Goal: Answer question/provide support: Share knowledge or assist other users

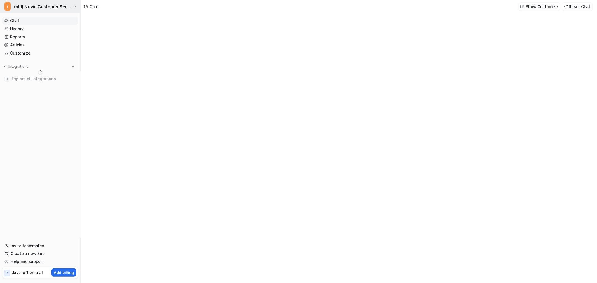
click at [45, 7] on span "(old) Nuvio Customer Service Expert Bot" at bounding box center [43, 7] width 58 height 8
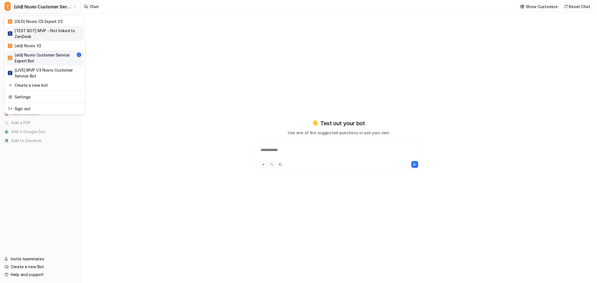
click at [53, 32] on div "[ [TEST BOT] MVP - Not linked to ZenDesk" at bounding box center [45, 34] width 74 height 12
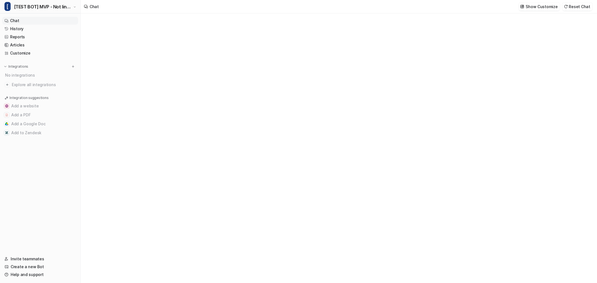
type textarea "**********"
click at [287, 152] on div "**********" at bounding box center [339, 153] width 164 height 13
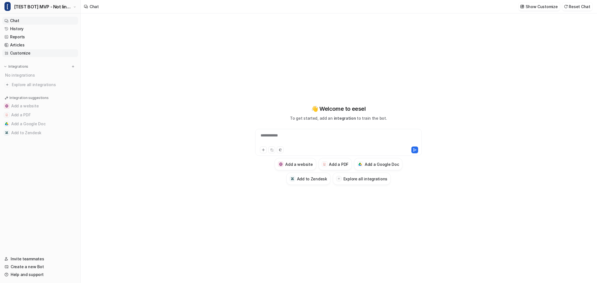
click at [21, 54] on link "Customize" at bounding box center [40, 53] width 76 height 8
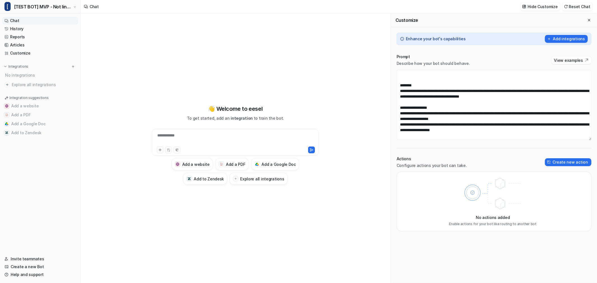
scroll to position [402, 0]
click at [588, 17] on button "Close flyout" at bounding box center [589, 20] width 7 height 7
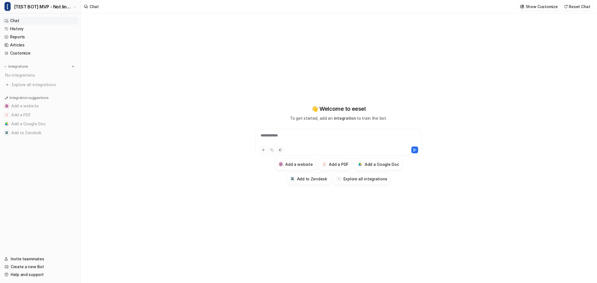
scroll to position [16852, 0]
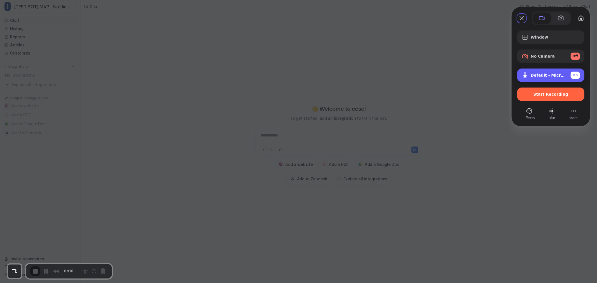
click at [559, 70] on div "Default - Microphone Array (Intel® Smart Sound Technology for Digital Microphon…" at bounding box center [550, 75] width 67 height 13
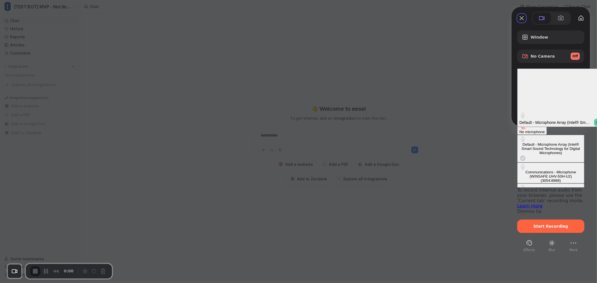
scroll to position [6, 0]
click at [519, 206] on div "Microphone (Razer BlackShark V2 HS 2.4) (1532:0565)" at bounding box center [550, 210] width 63 height 8
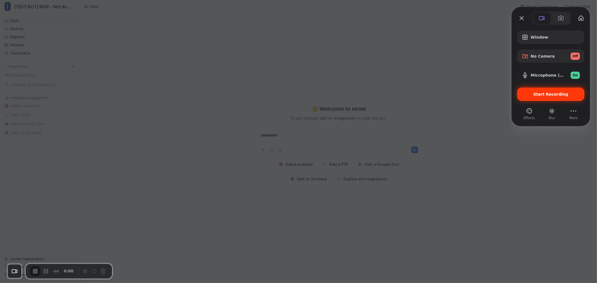
click at [558, 99] on div "Start Recording" at bounding box center [550, 94] width 67 height 13
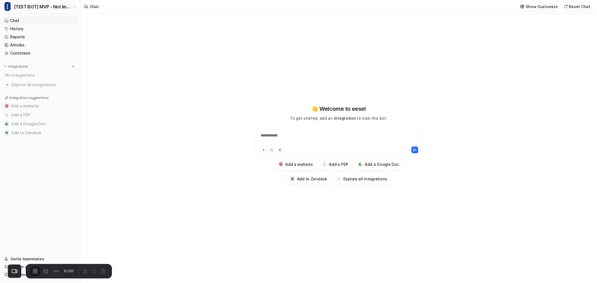
scroll to position [0, 0]
click at [291, 138] on div at bounding box center [339, 139] width 164 height 13
click at [311, 134] on div at bounding box center [339, 139] width 164 height 13
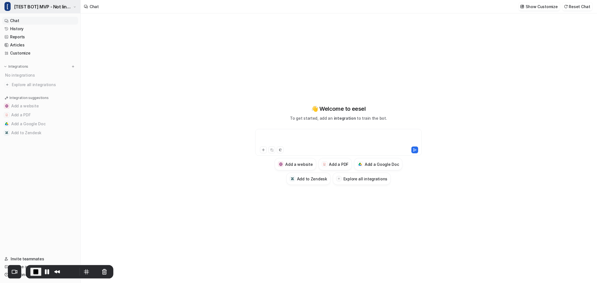
click at [22, 2] on button "[ [TEST BOT] MVP - Not linked to ZenDesk" at bounding box center [40, 6] width 80 height 13
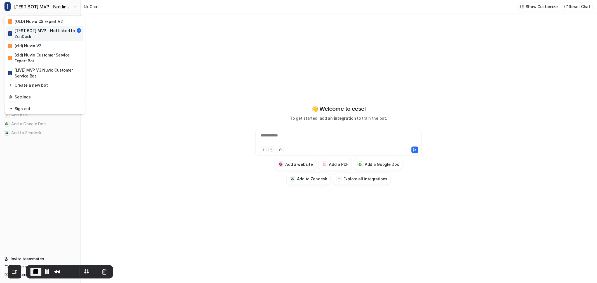
click at [281, 60] on div "**********" at bounding box center [298, 141] width 597 height 283
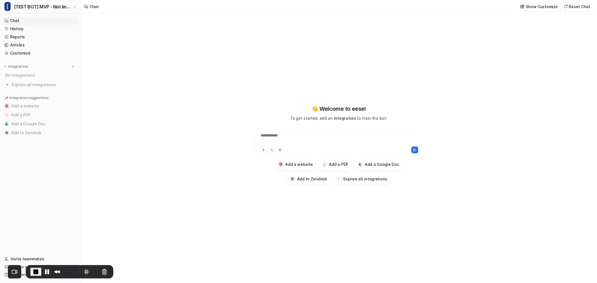
click at [343, 137] on div "**********" at bounding box center [339, 139] width 164 height 13
click at [317, 135] on div at bounding box center [339, 139] width 164 height 13
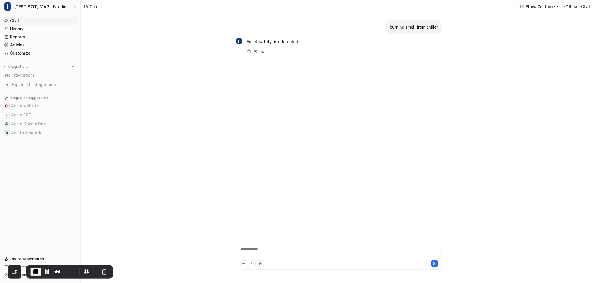
click at [286, 253] on div "**********" at bounding box center [338, 253] width 203 height 13
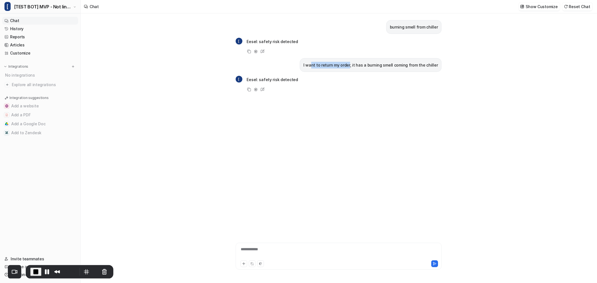
drag, startPoint x: 318, startPoint y: 67, endPoint x: 355, endPoint y: 67, distance: 36.4
click at [355, 67] on p "I want to return my order, it has a burning smell coming from the chiller" at bounding box center [370, 65] width 135 height 7
click at [409, 72] on div "I want to return my order, it has a burning smell coming from the chiller" at bounding box center [371, 65] width 142 height 14
drag, startPoint x: 399, startPoint y: 65, endPoint x: 426, endPoint y: 65, distance: 26.9
click at [426, 65] on p "I want to return my order, it has a burning smell coming from the chiller" at bounding box center [370, 65] width 135 height 7
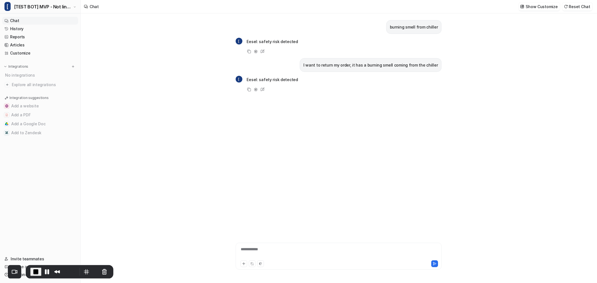
click at [418, 85] on div "[ Eesel: safety risk detected Copy Adjust Tone Edit" at bounding box center [339, 84] width 206 height 18
drag, startPoint x: 312, startPoint y: 80, endPoint x: 245, endPoint y: 79, distance: 67.2
click at [245, 79] on div "[ Eesel: safety risk detected Copy Adjust Tone Edit" at bounding box center [339, 84] width 206 height 18
click at [277, 78] on p "Eesel: safety risk detected" at bounding box center [272, 79] width 51 height 7
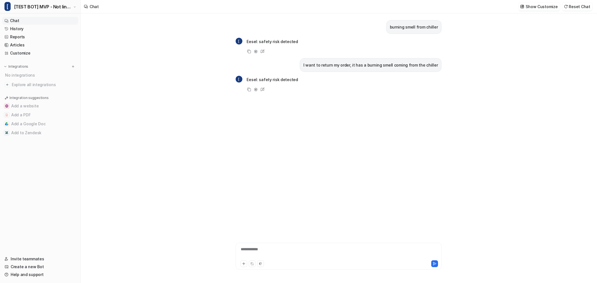
click at [286, 172] on div "burning smell from chiller [ Eesel: safety risk detected Copy Adjust Tone Edit …" at bounding box center [339, 120] width 206 height 215
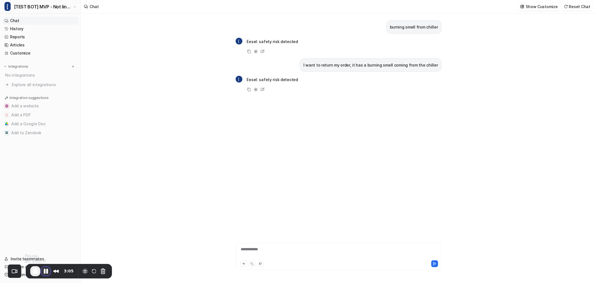
click at [47, 272] on button "Pause Recording" at bounding box center [45, 271] width 9 height 9
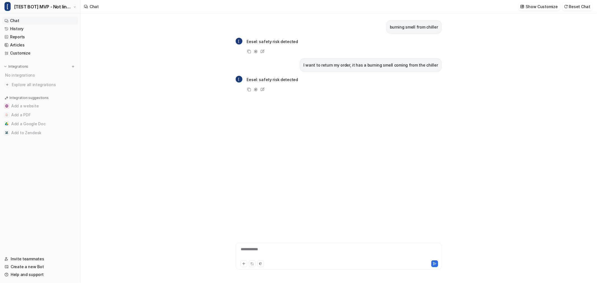
click at [215, 77] on div "**********" at bounding box center [339, 148] width 516 height 270
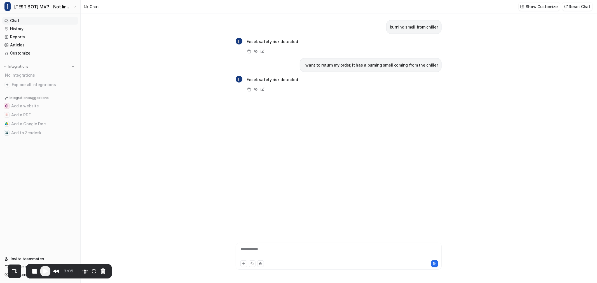
click at [48, 271] on span "Play Recording" at bounding box center [45, 271] width 7 height 7
click at [298, 254] on div at bounding box center [338, 253] width 203 height 13
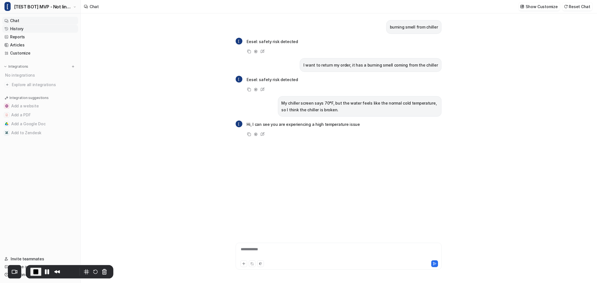
click at [13, 27] on link "History" at bounding box center [40, 29] width 76 height 8
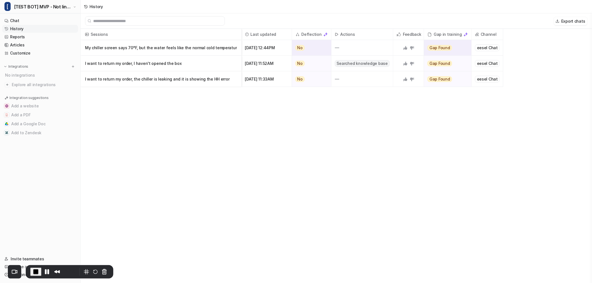
click at [189, 46] on p "My chiller screen says 70°F, but the water feels like the normal cold temperatur" at bounding box center [161, 48] width 152 height 16
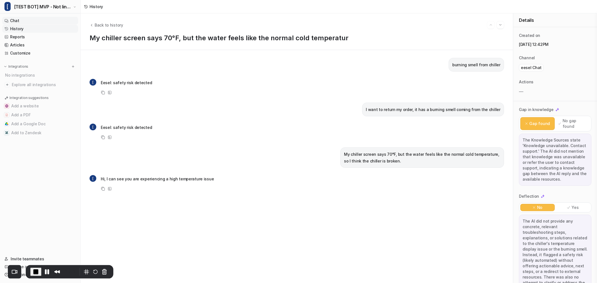
click at [26, 22] on link "Chat" at bounding box center [40, 21] width 76 height 8
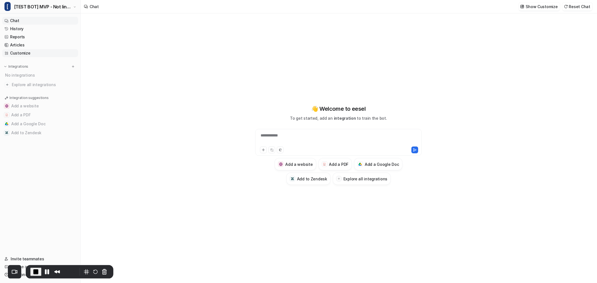
click at [16, 55] on link "Customize" at bounding box center [40, 53] width 76 height 8
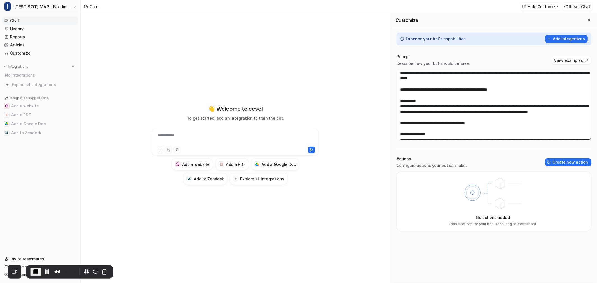
scroll to position [124, 0]
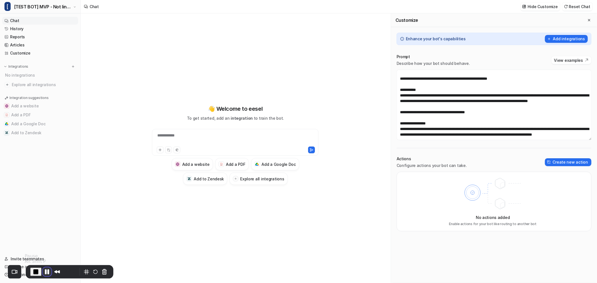
click at [48, 269] on button "Pause Recording" at bounding box center [47, 272] width 9 height 9
click at [48, 269] on span "Play Recording" at bounding box center [45, 271] width 7 height 7
click at [590, 18] on icon "Close flyout" at bounding box center [589, 20] width 4 height 4
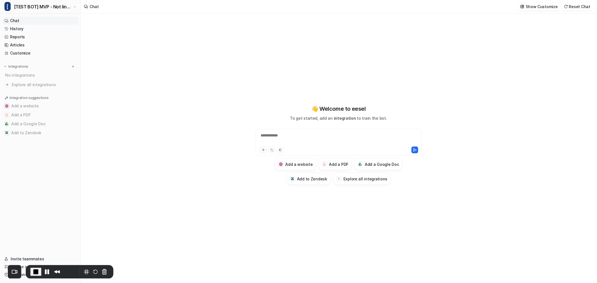
scroll to position [4512, 0]
click at [290, 136] on div "**********" at bounding box center [339, 139] width 164 height 13
paste div
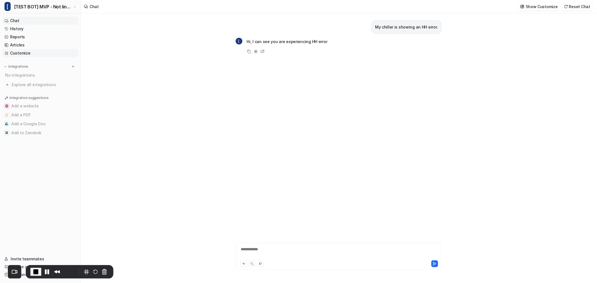
click at [22, 55] on link "Customize" at bounding box center [40, 53] width 76 height 8
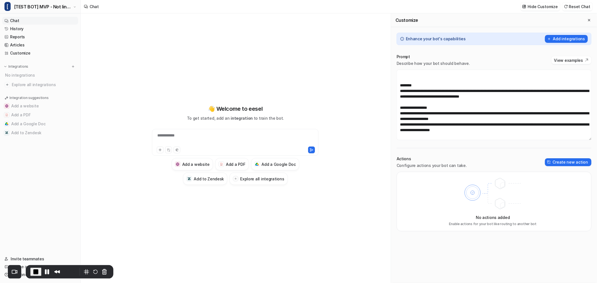
scroll to position [371, 0]
click at [589, 20] on icon "Close flyout" at bounding box center [589, 20] width 4 height 4
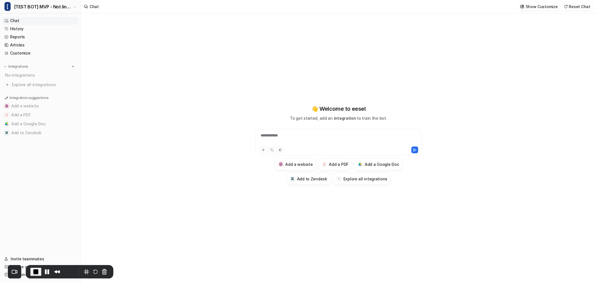
scroll to position [15315, 0]
click at [335, 143] on div "**********" at bounding box center [339, 139] width 164 height 13
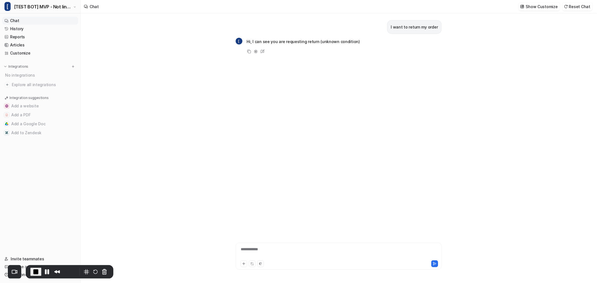
click at [357, 41] on div "[ Hi, I can see you are requesting return (unknown condition) Copy Adjust Tone …" at bounding box center [339, 46] width 206 height 18
click at [414, 25] on p "I want to return my order" at bounding box center [414, 27] width 47 height 7
click at [437, 28] on p "I want to return my order" at bounding box center [414, 27] width 47 height 7
drag, startPoint x: 443, startPoint y: 28, endPoint x: 377, endPoint y: 29, distance: 66.1
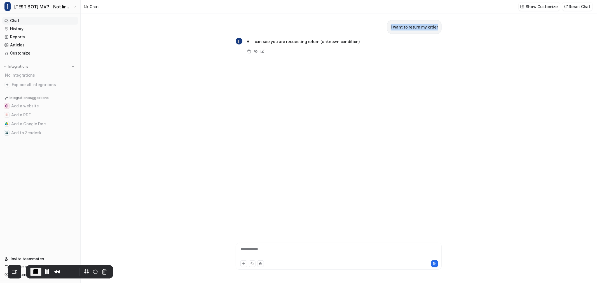
click at [377, 29] on div "**********" at bounding box center [338, 148] width 215 height 270
click at [411, 60] on div "I want to return my order [ Hi, I can see you are requesting return (unknown co…" at bounding box center [339, 120] width 206 height 215
drag, startPoint x: 356, startPoint y: 40, endPoint x: 306, endPoint y: 45, distance: 50.1
click at [304, 45] on div "[ Hi, I can see you are requesting return (unknown condition) Copy Adjust Tone …" at bounding box center [339, 46] width 206 height 18
click at [341, 48] on div "[ Hi, I can see you are requesting return (unknown condition) Copy Adjust Tone …" at bounding box center [298, 46] width 124 height 18
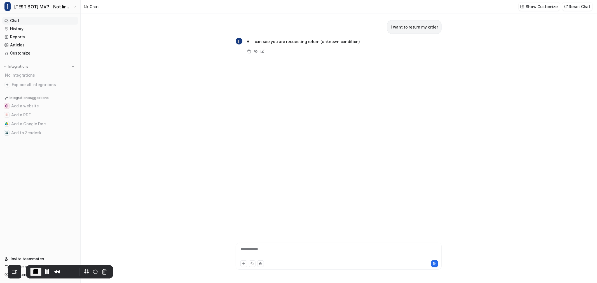
click at [281, 250] on div "**********" at bounding box center [338, 253] width 203 height 13
click at [425, 27] on p "I want to return my order" at bounding box center [414, 27] width 47 height 7
copy div "I want to return my order ["
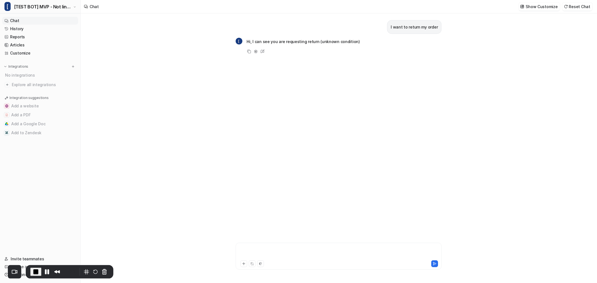
click at [272, 249] on div at bounding box center [338, 253] width 203 height 13
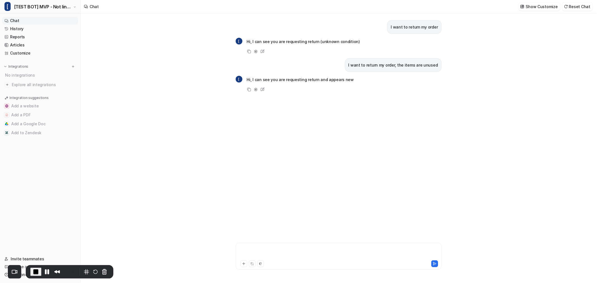
click at [273, 251] on div at bounding box center [338, 253] width 203 height 13
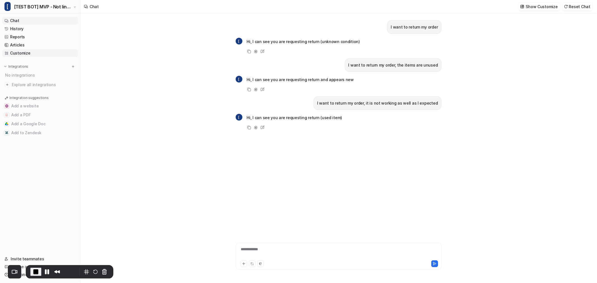
click at [24, 51] on link "Customize" at bounding box center [40, 53] width 76 height 8
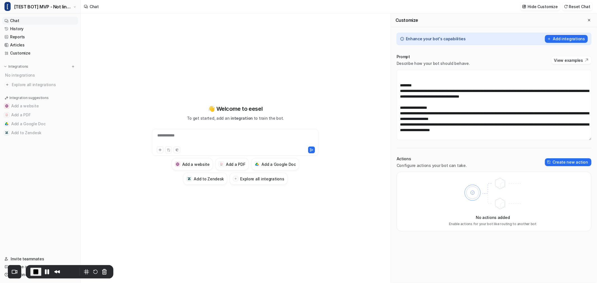
scroll to position [340, 0]
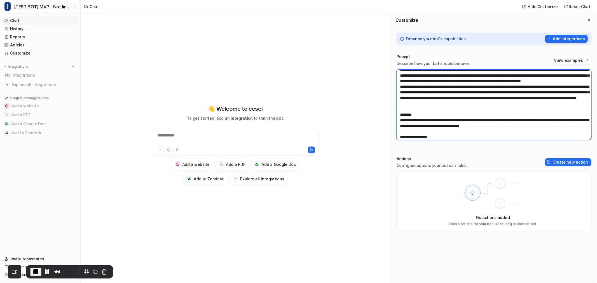
drag, startPoint x: 541, startPoint y: 115, endPoint x: 463, endPoint y: 123, distance: 78.1
click at [463, 123] on textarea at bounding box center [494, 105] width 195 height 71
click at [479, 118] on textarea at bounding box center [494, 105] width 195 height 71
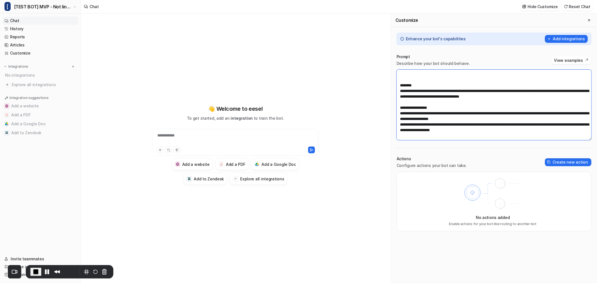
scroll to position [402, 0]
click at [589, 20] on icon "Close flyout" at bounding box center [589, 20] width 2 height 2
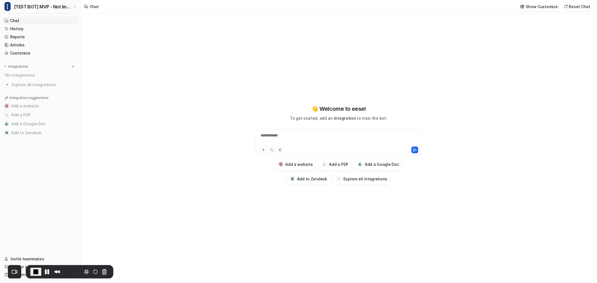
scroll to position [16852, 0]
click at [44, 273] on button "Pause Recording" at bounding box center [47, 272] width 9 height 9
click at [46, 270] on span "Play Recording" at bounding box center [45, 271] width 7 height 7
click at [38, 272] on span "End Recording" at bounding box center [35, 272] width 7 height 7
